Goal: Transaction & Acquisition: Purchase product/service

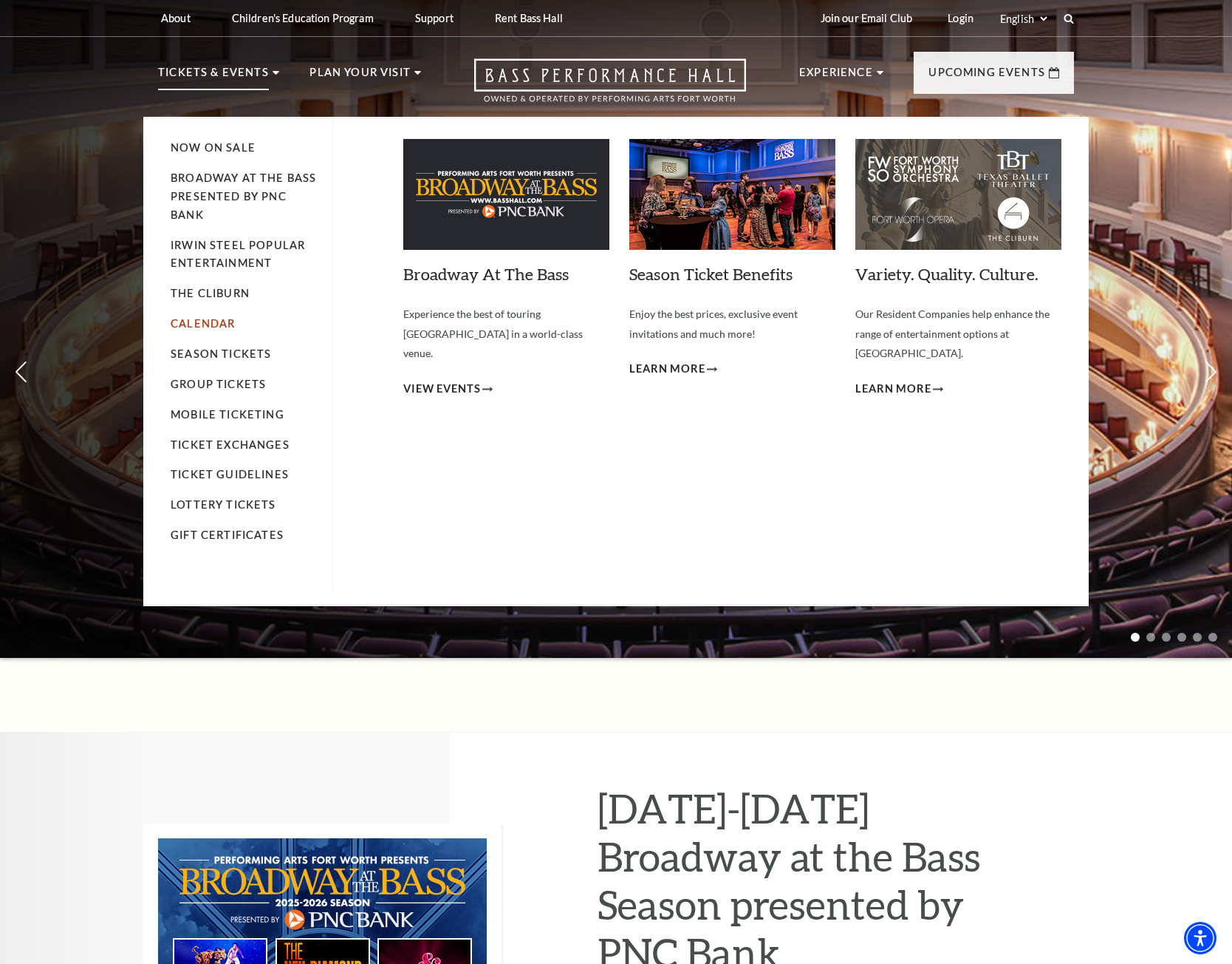
click at [211, 323] on link "Calendar" at bounding box center [202, 323] width 64 height 13
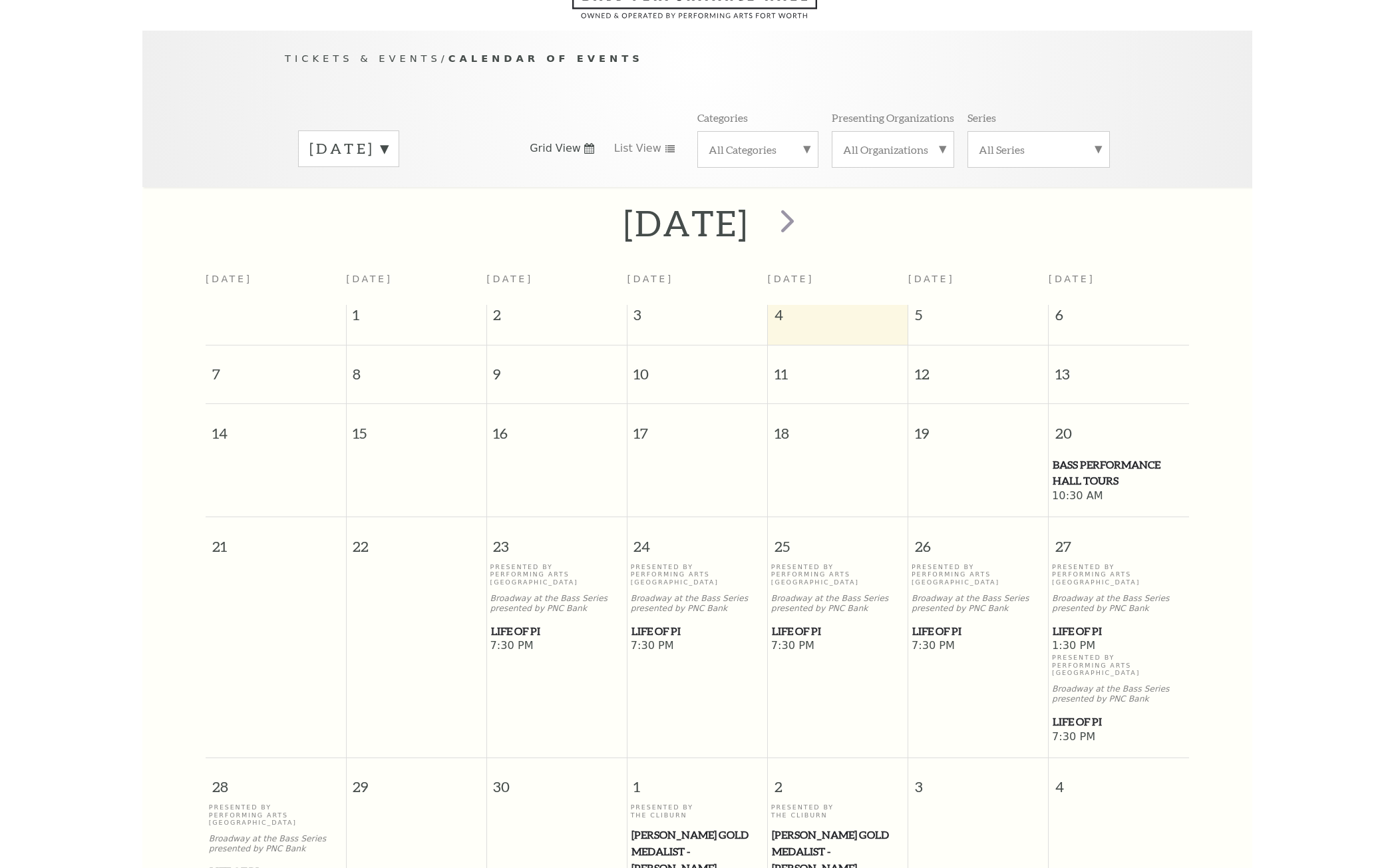
scroll to position [118, 0]
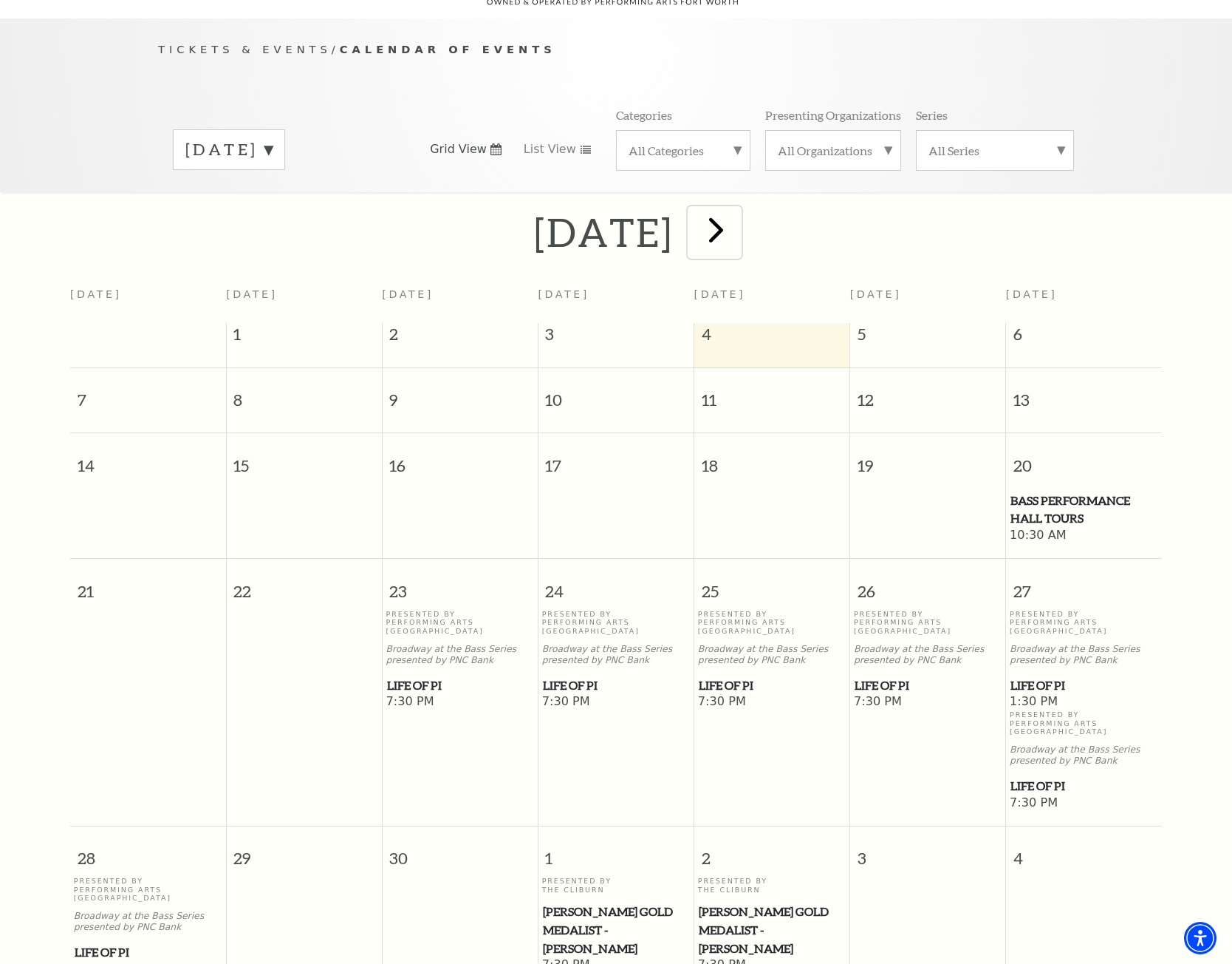
click at [737, 230] on span "next" at bounding box center [716, 229] width 42 height 42
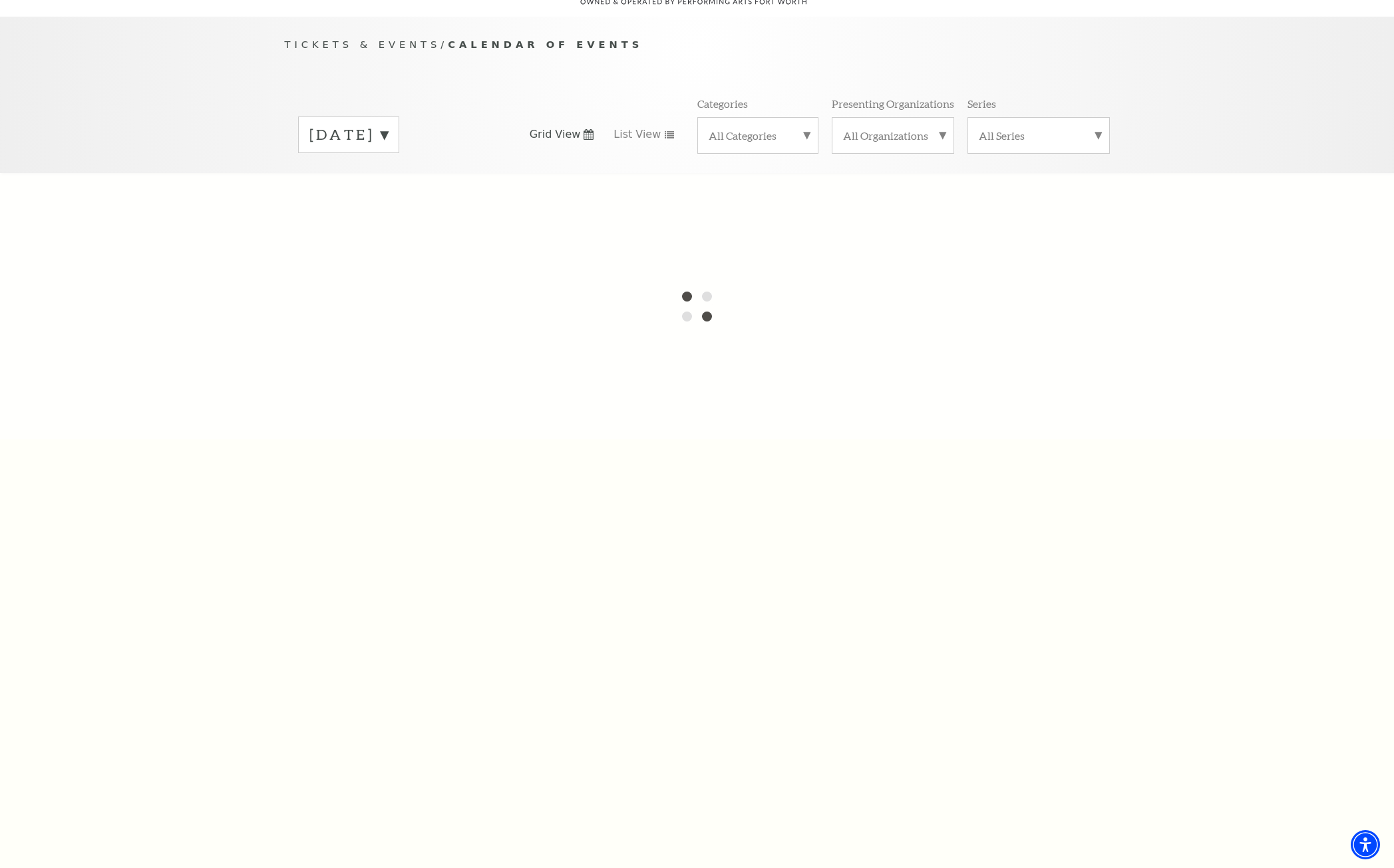
click at [388, 127] on label "September 2025" at bounding box center [349, 134] width 78 height 20
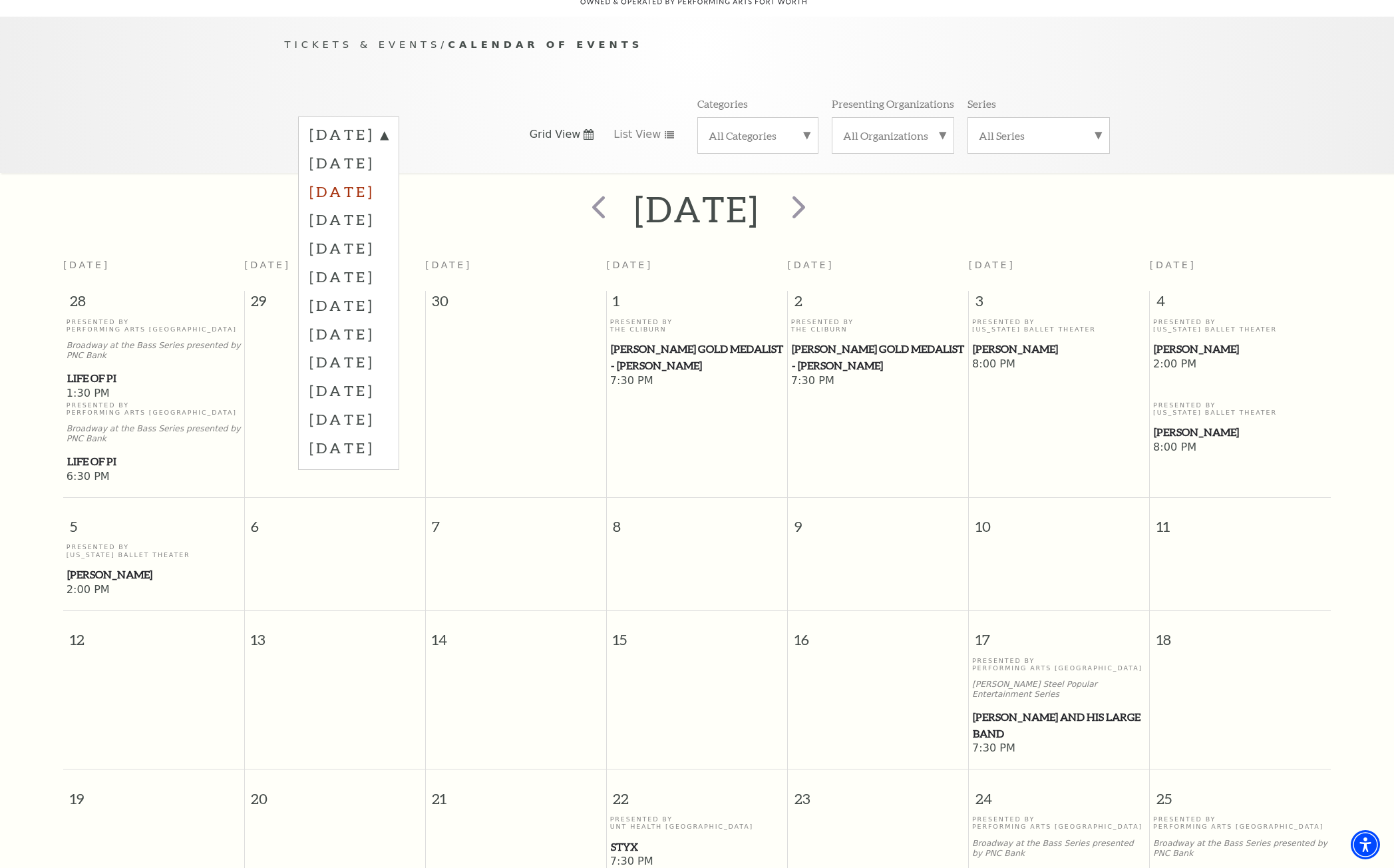
click at [388, 177] on label "November 2025" at bounding box center [349, 191] width 78 height 29
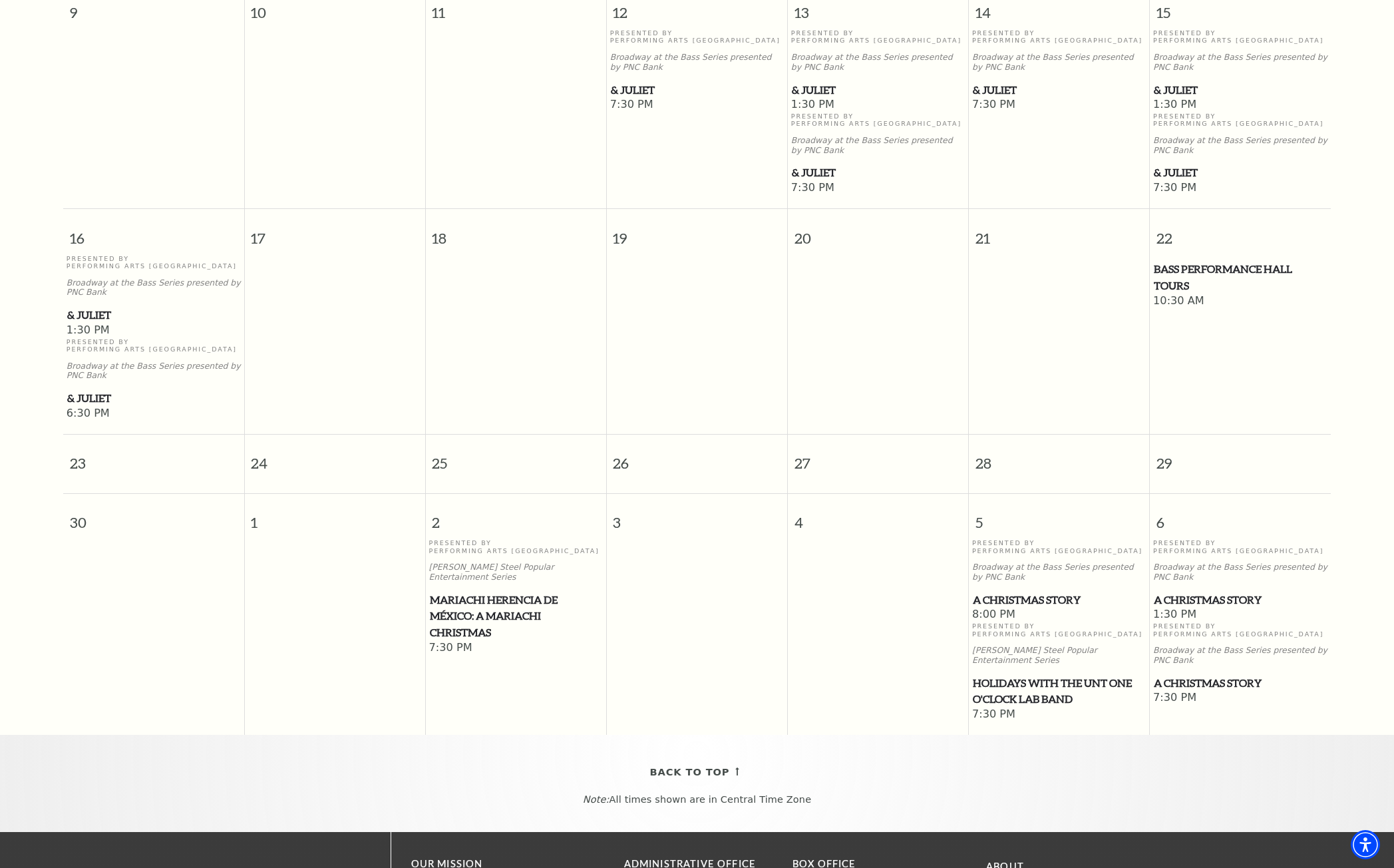
scroll to position [650, 0]
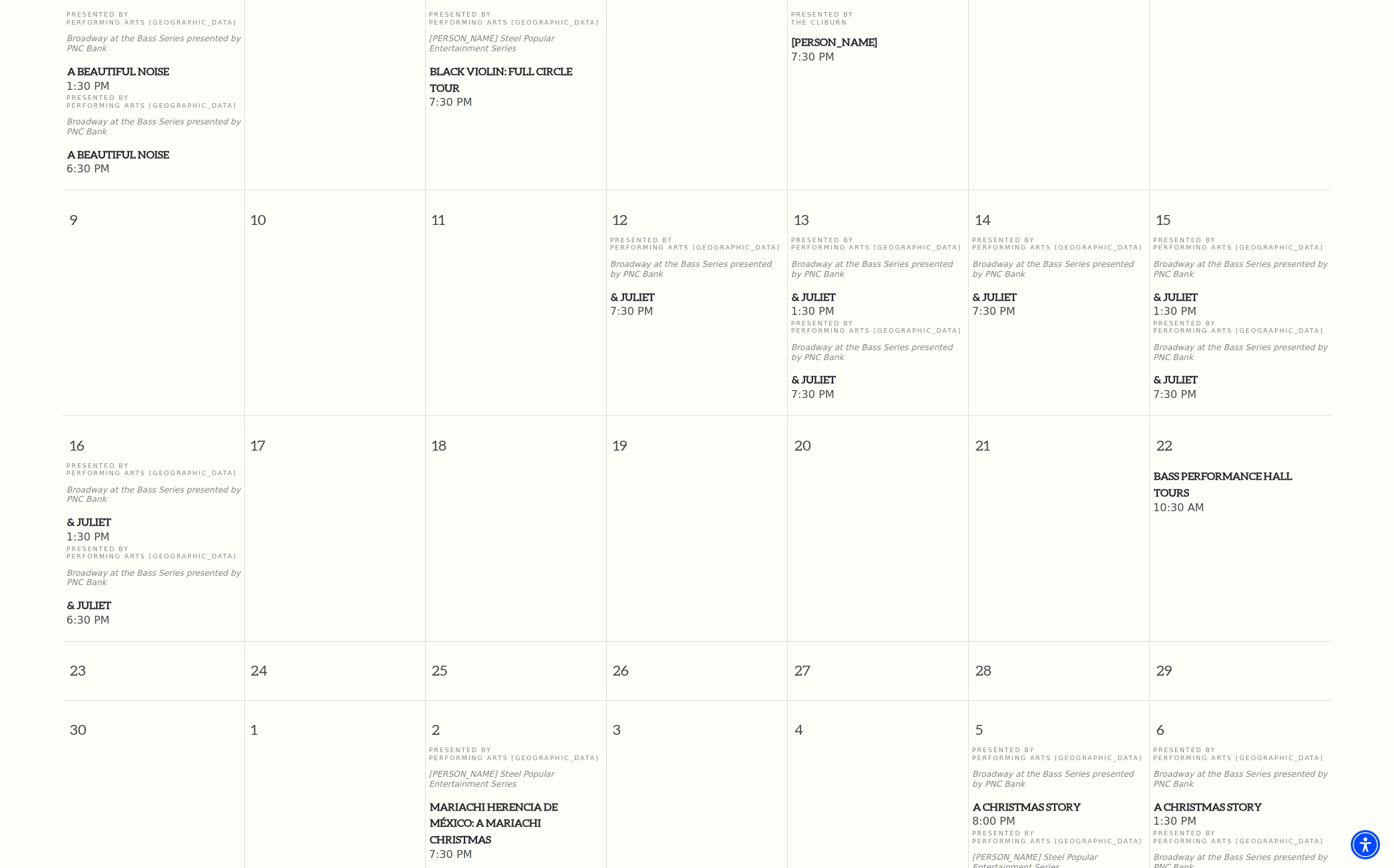
click at [1109, 371] on span "& Juliet" at bounding box center [1240, 380] width 173 height 17
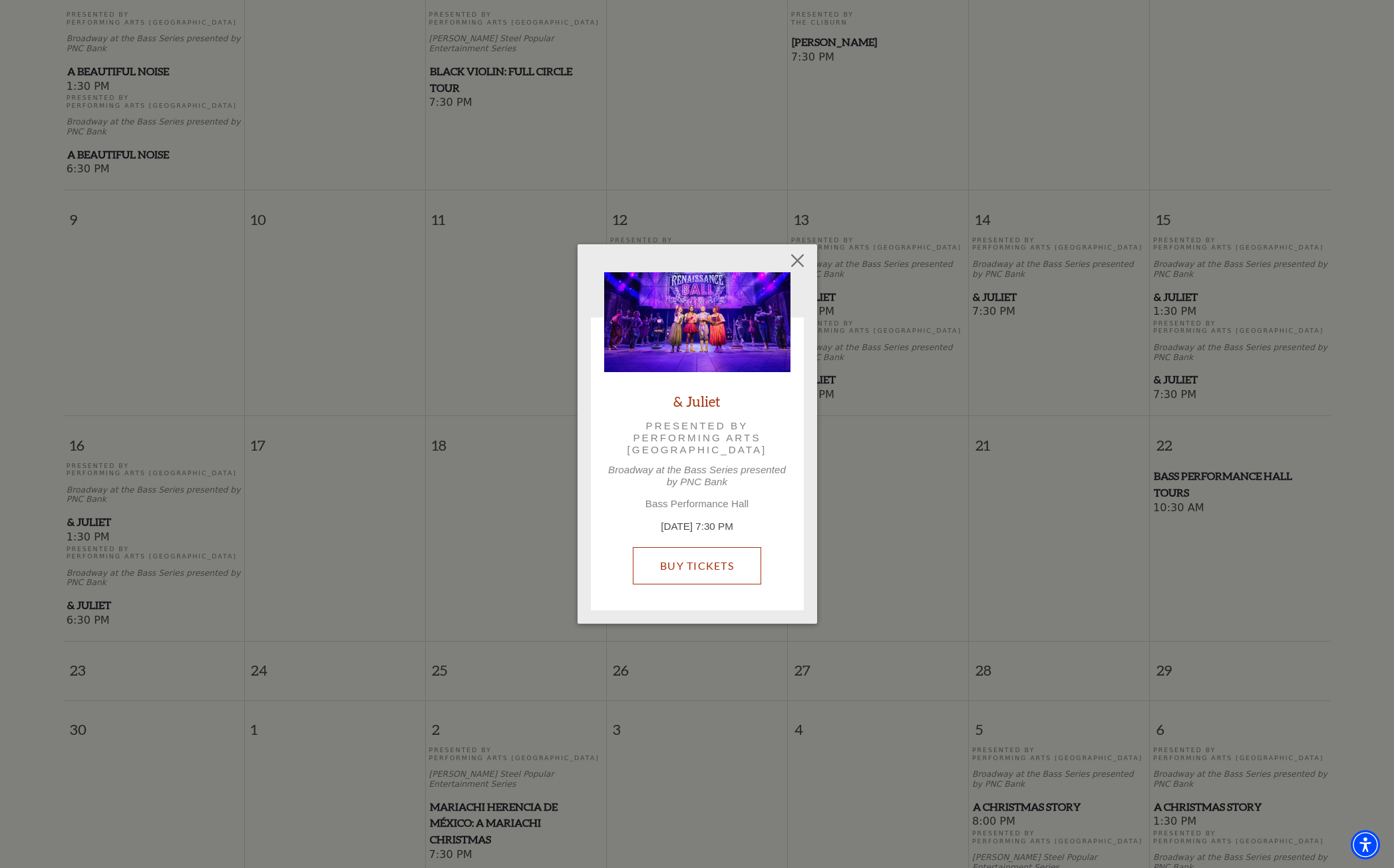
click at [692, 565] on link "Buy Tickets" at bounding box center [697, 565] width 128 height 37
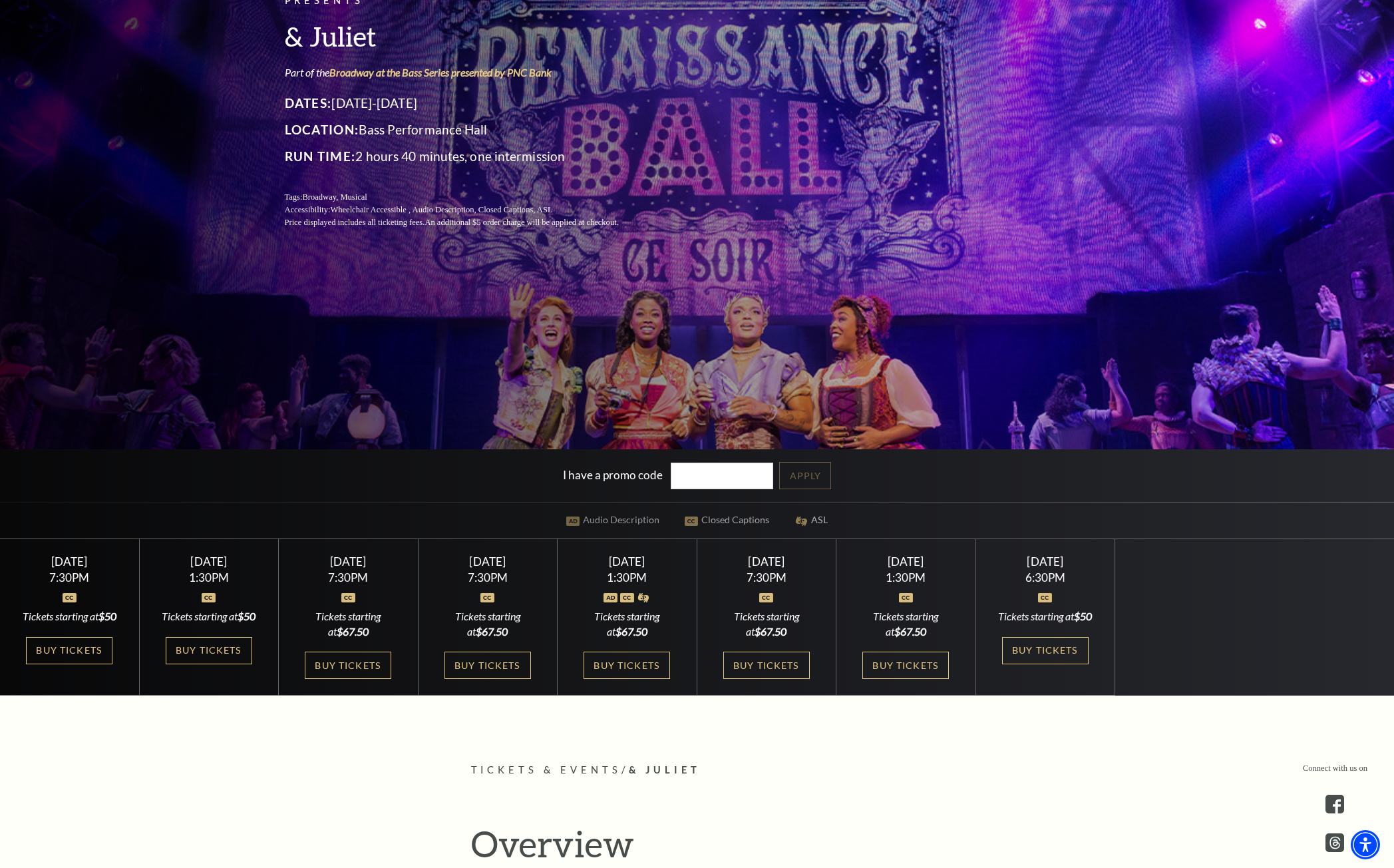
scroll to position [266, 0]
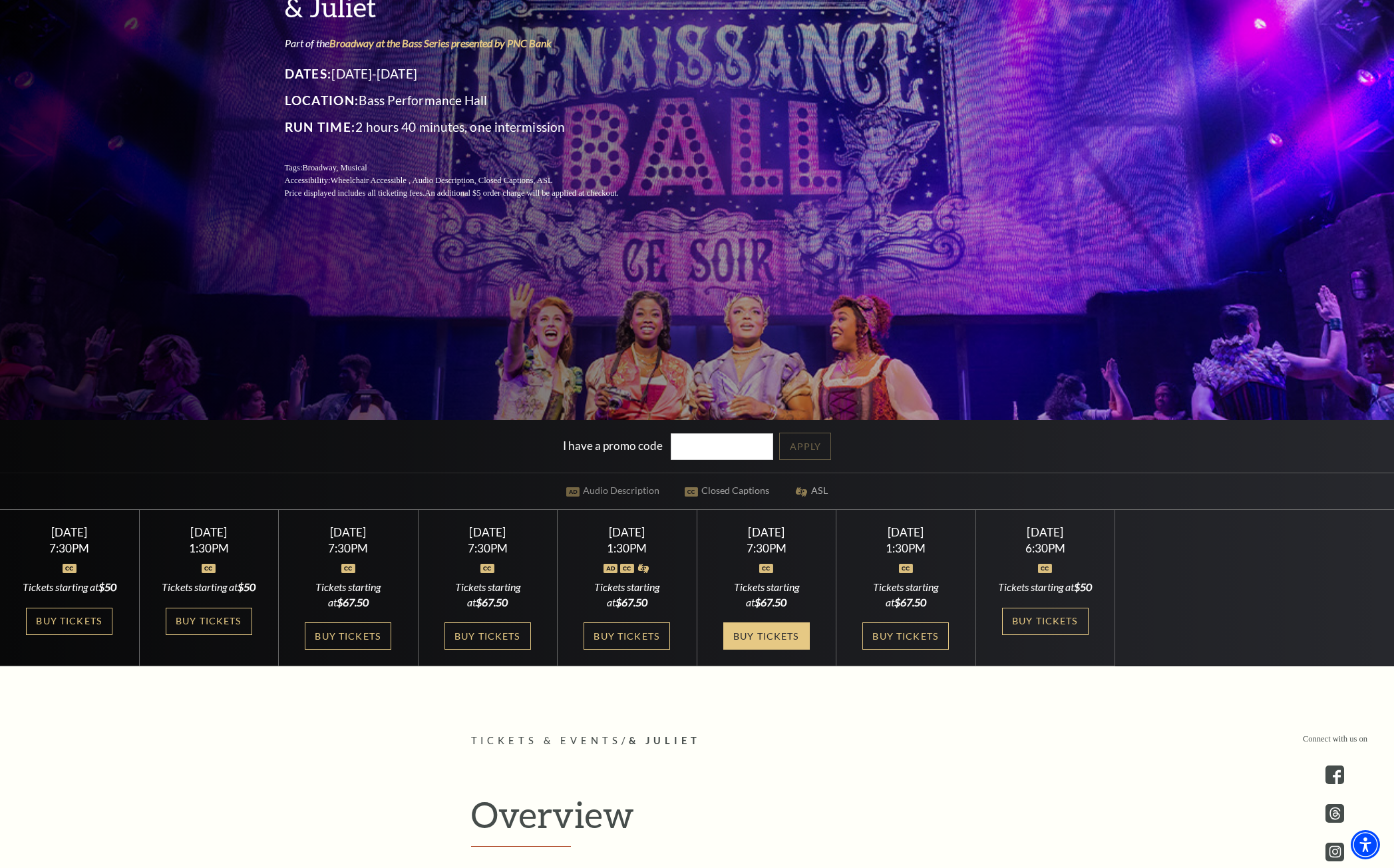
click at [809, 649] on link "Buy Tickets" at bounding box center [766, 636] width 87 height 27
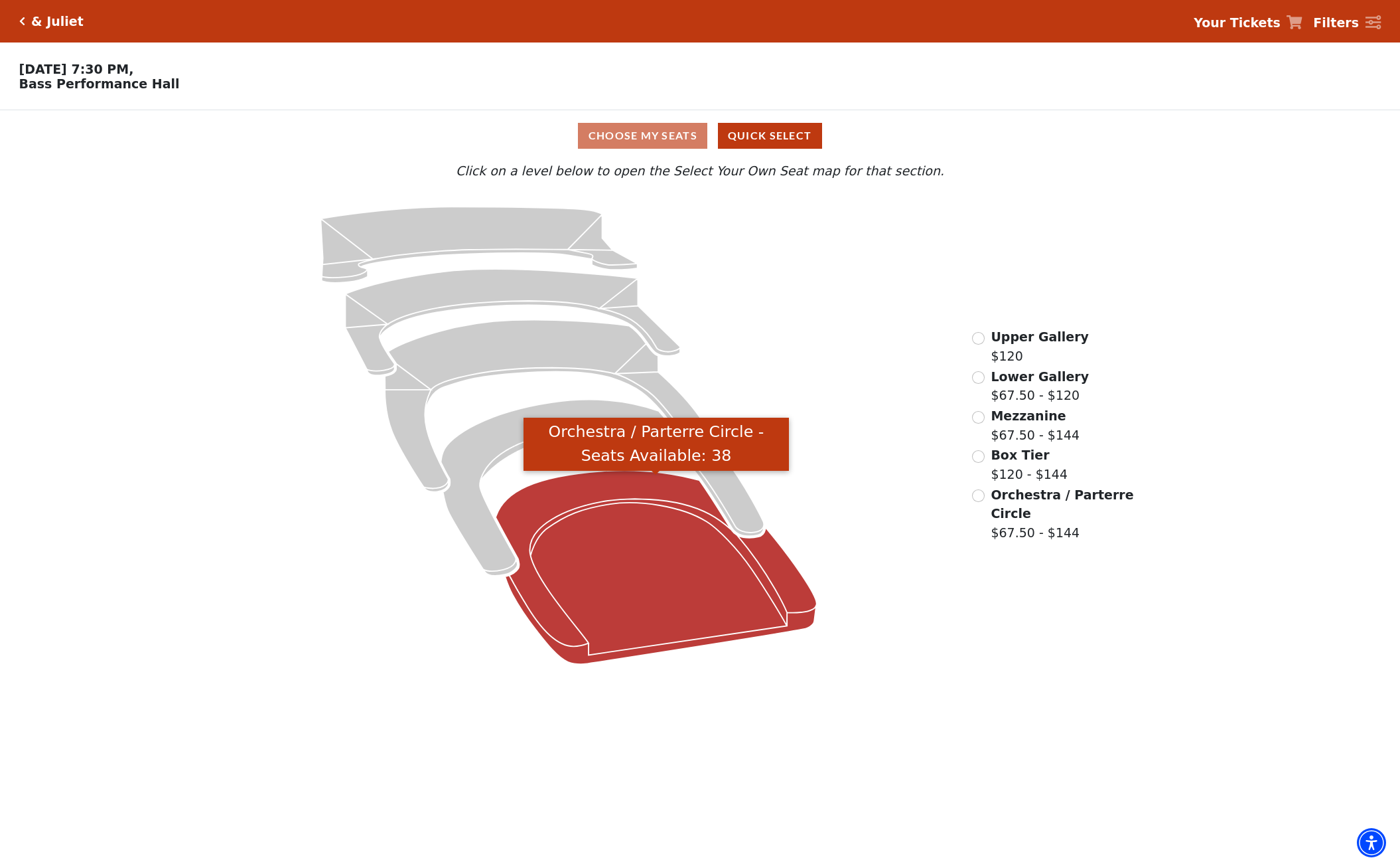
click at [706, 577] on icon "Orchestra / Parterre Circle - Seats Available: 38" at bounding box center [656, 568] width 321 height 194
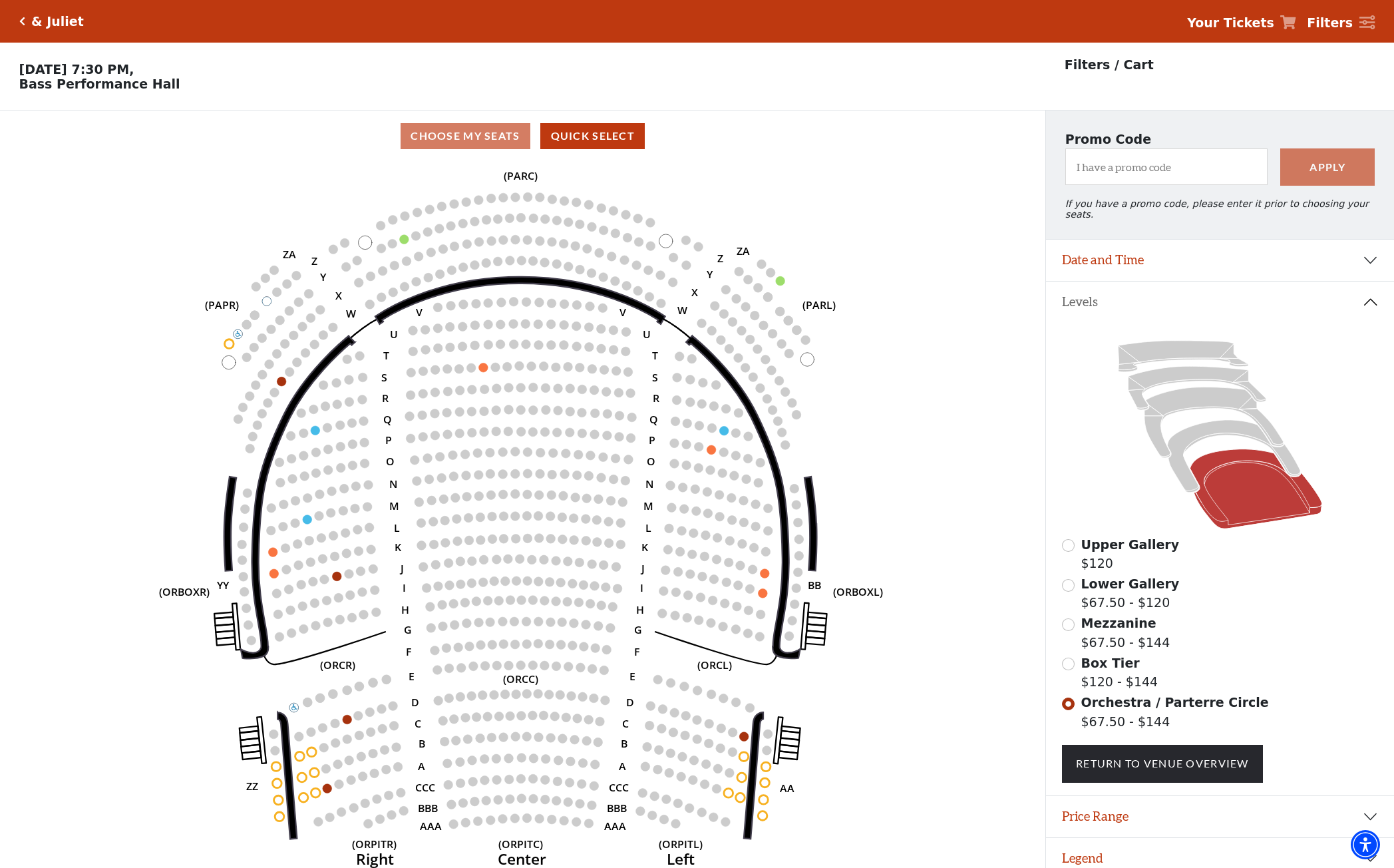
scroll to position [32, 0]
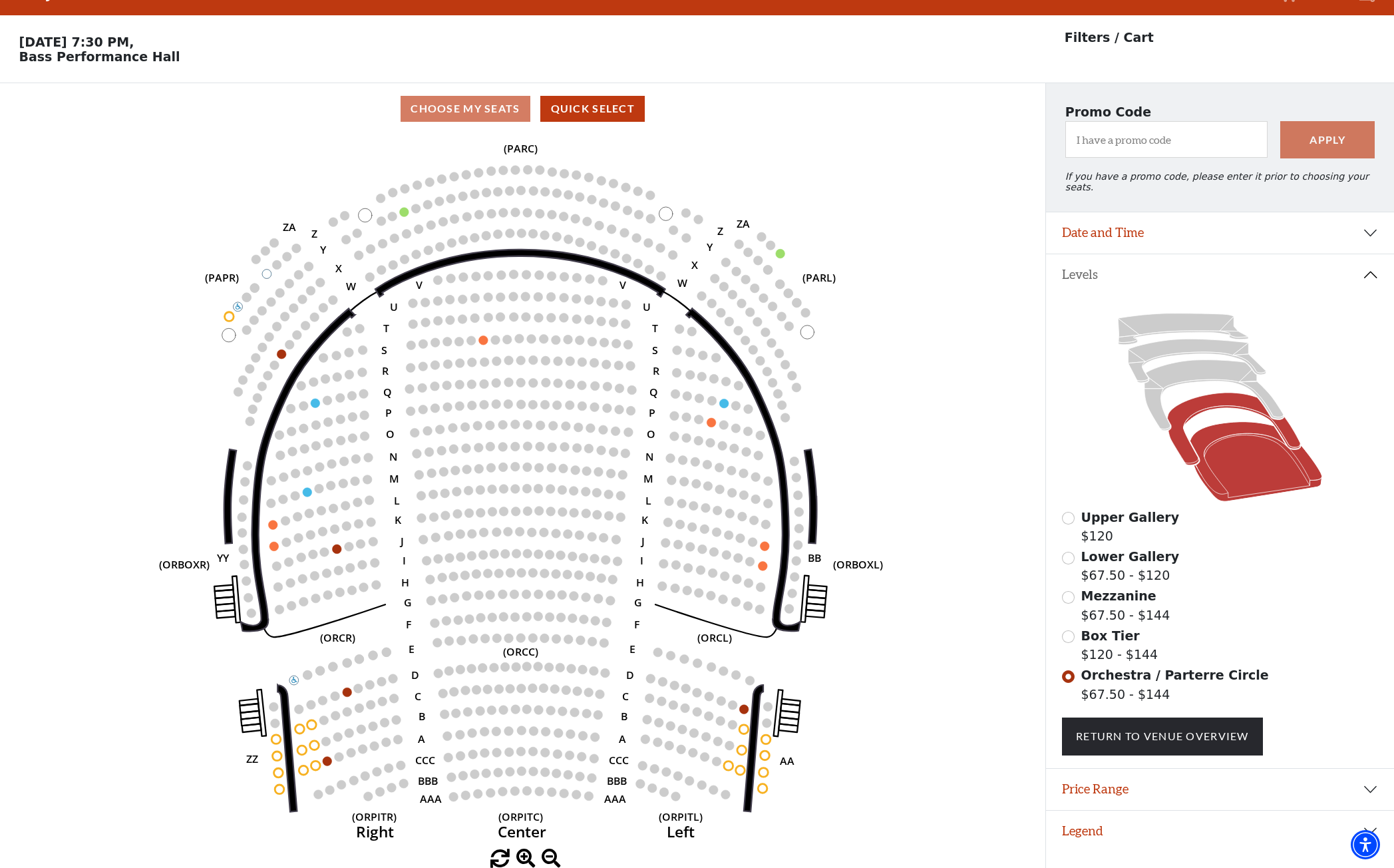
click at [1201, 393] on icon at bounding box center [1234, 429] width 133 height 72
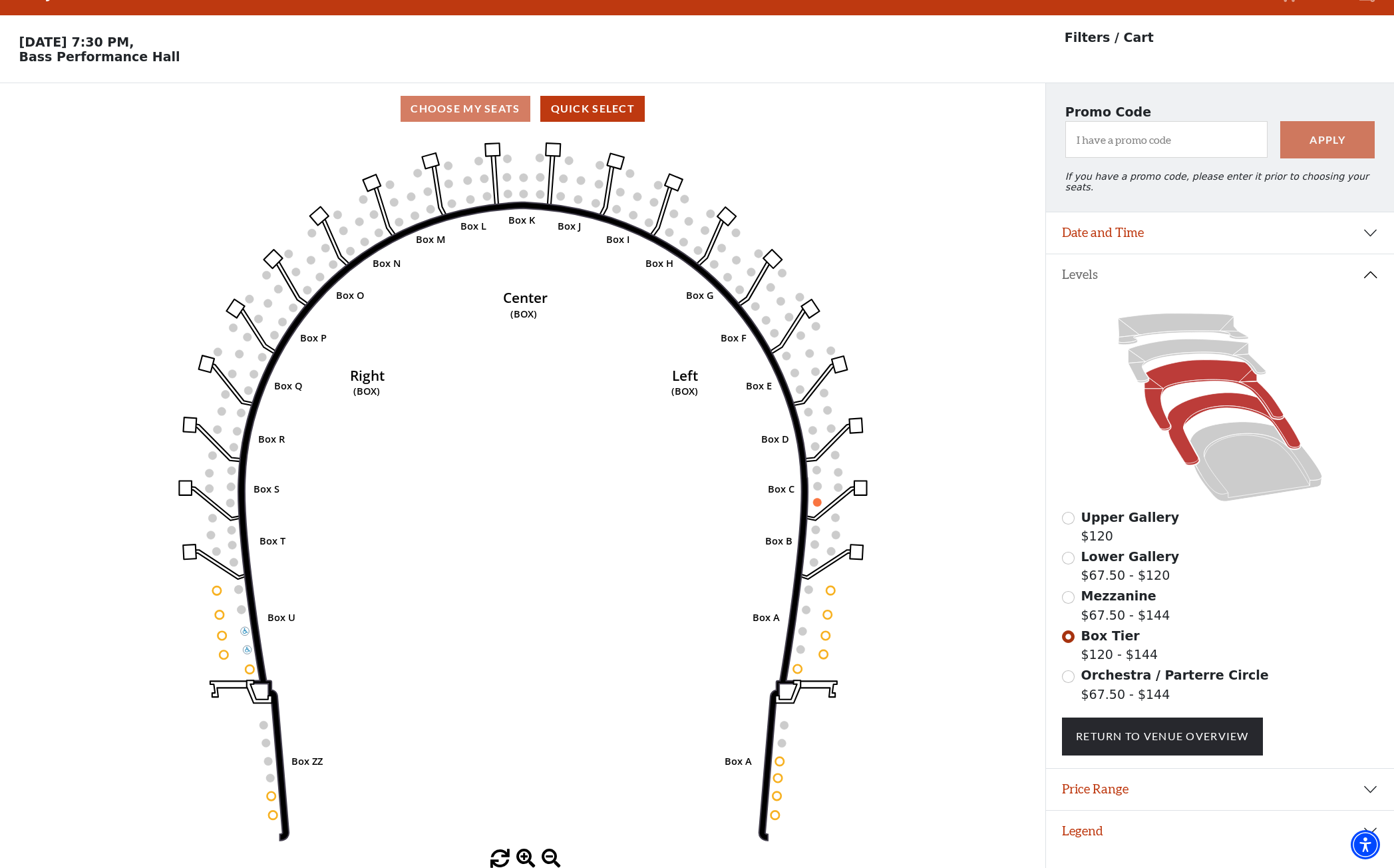
click at [1175, 366] on icon at bounding box center [1214, 396] width 139 height 71
